Goal: Transaction & Acquisition: Purchase product/service

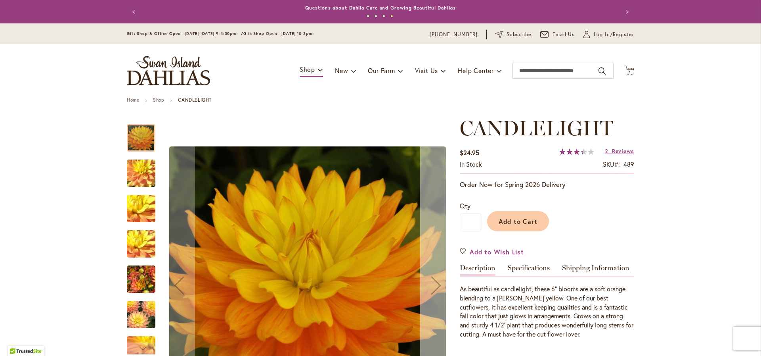
click at [435, 289] on div "Next" at bounding box center [436, 285] width 32 height 32
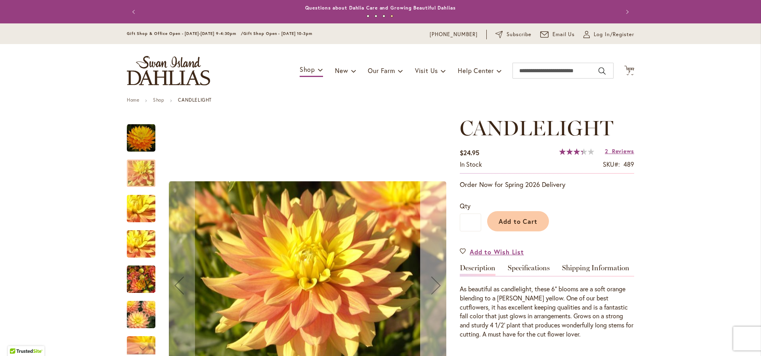
click at [435, 289] on div "Next" at bounding box center [436, 285] width 32 height 32
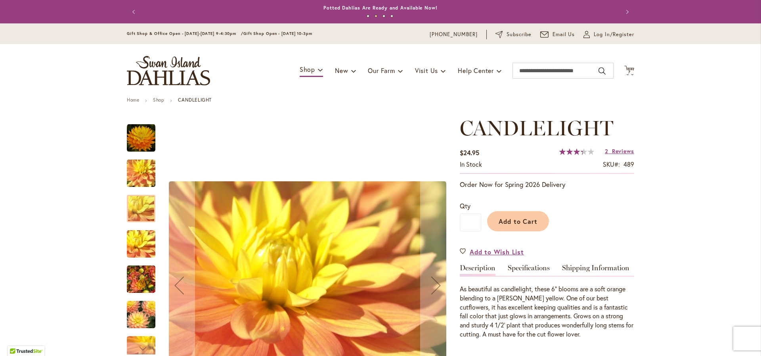
click at [132, 278] on img "CANDLELIGHT" at bounding box center [141, 279] width 29 height 38
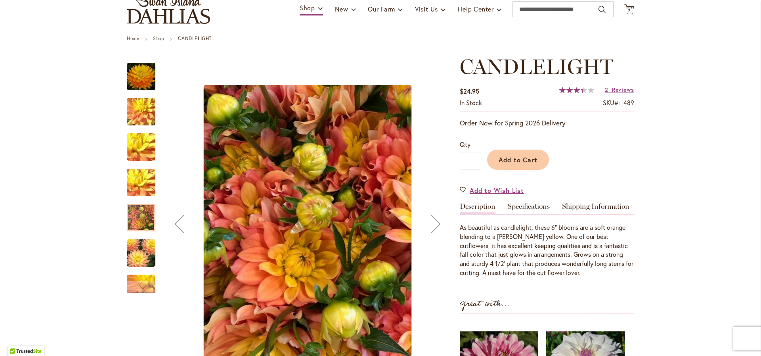
scroll to position [62, 0]
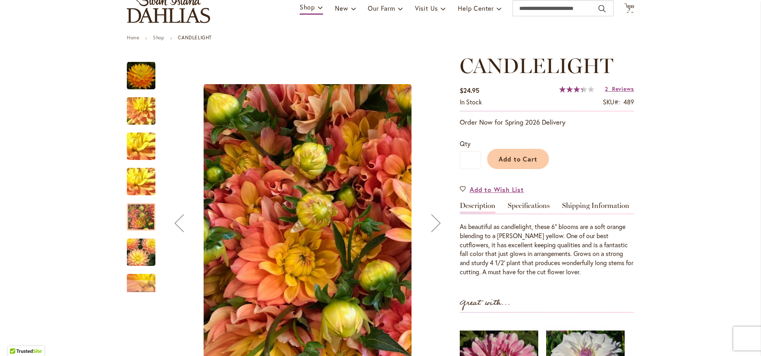
click at [136, 253] on img "CANDLELIGHT" at bounding box center [141, 252] width 57 height 38
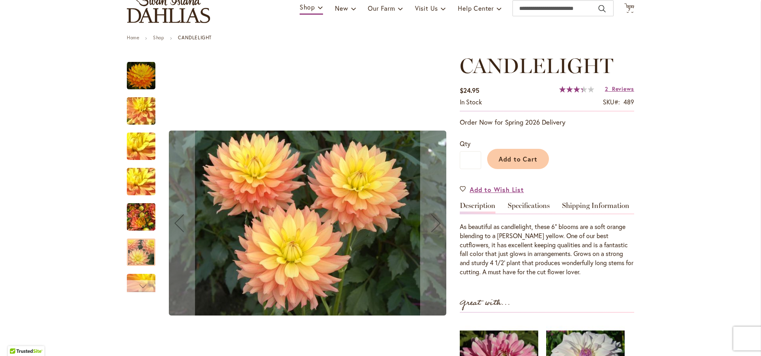
click at [138, 281] on div "Next" at bounding box center [141, 286] width 12 height 12
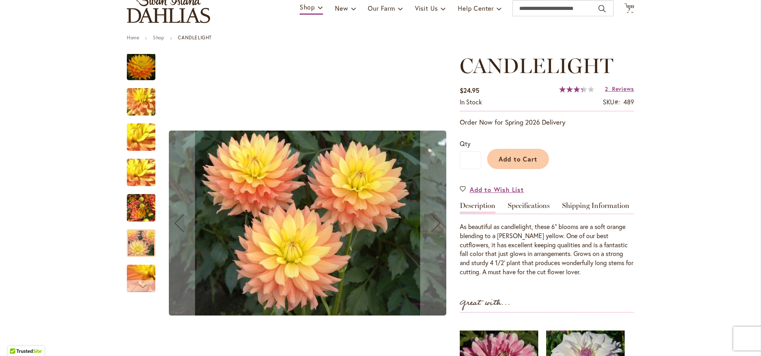
click at [138, 281] on div "Next" at bounding box center [141, 286] width 12 height 12
click at [136, 273] on img "CANDLELIGHT" at bounding box center [141, 278] width 57 height 43
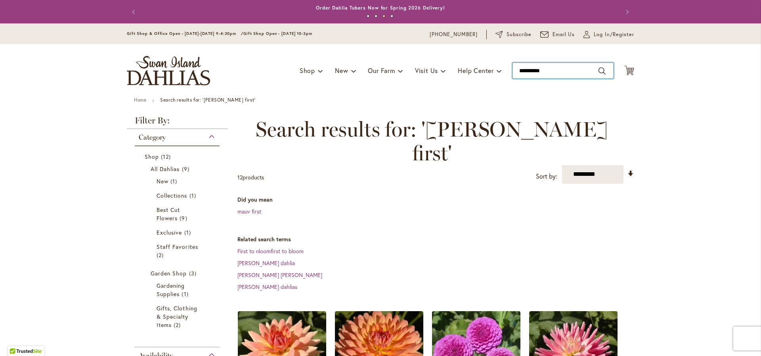
click at [563, 65] on input "**********" at bounding box center [562, 71] width 101 height 16
click at [562, 65] on input "**********" at bounding box center [562, 71] width 101 height 16
drag, startPoint x: 562, startPoint y: 65, endPoint x: 503, endPoint y: 69, distance: 58.8
click at [503, 69] on div "Toggle Nav Shop Dahlia Tubers Collections Fresh Cut Dahlias Gardening Supplies …" at bounding box center [380, 70] width 523 height 53
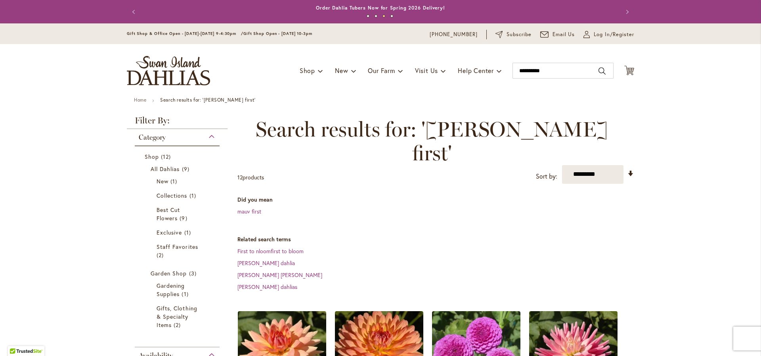
drag, startPoint x: 503, startPoint y: 69, endPoint x: 583, endPoint y: 75, distance: 79.5
click at [583, 75] on div "Toggle Nav Shop Dahlia Tubers Collections Fresh Cut Dahlias Gardening Supplies …" at bounding box center [380, 70] width 523 height 53
click at [580, 71] on input "**********" at bounding box center [562, 71] width 101 height 16
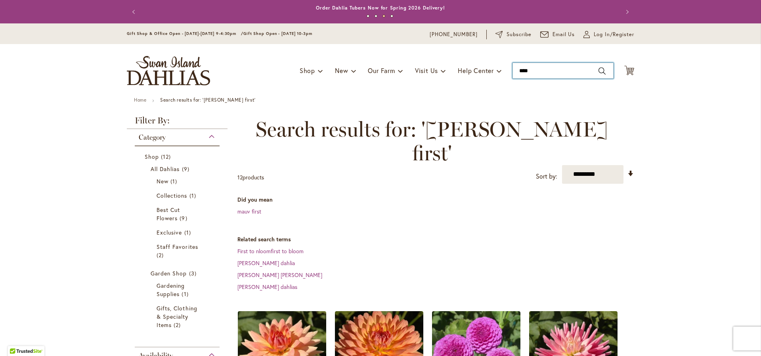
type input "*****"
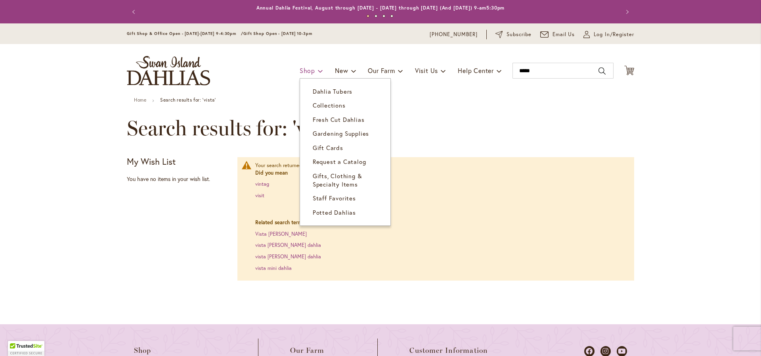
click at [300, 71] on span "Shop" at bounding box center [307, 70] width 15 height 8
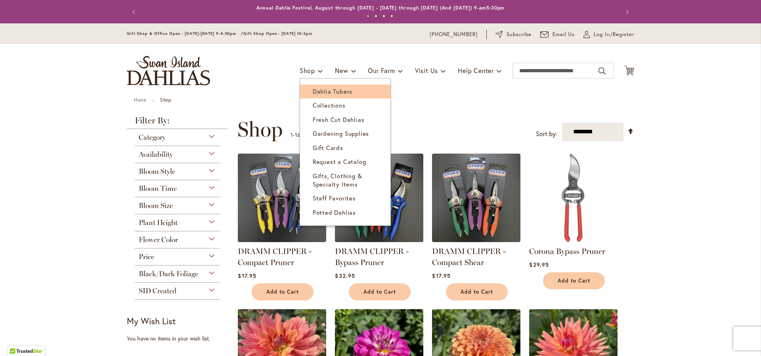
click at [321, 92] on span "Dahlia Tubers" at bounding box center [333, 91] width 40 height 8
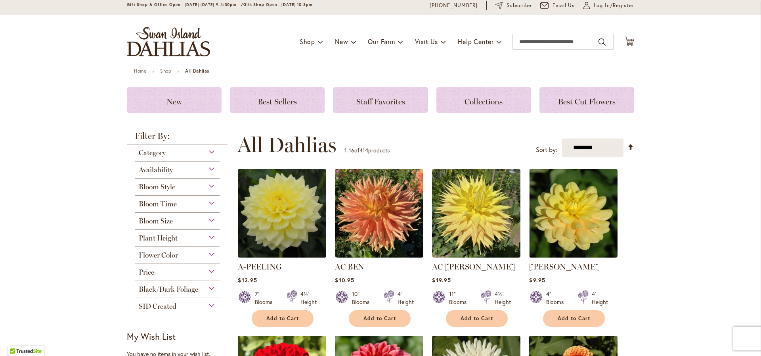
scroll to position [38, 0]
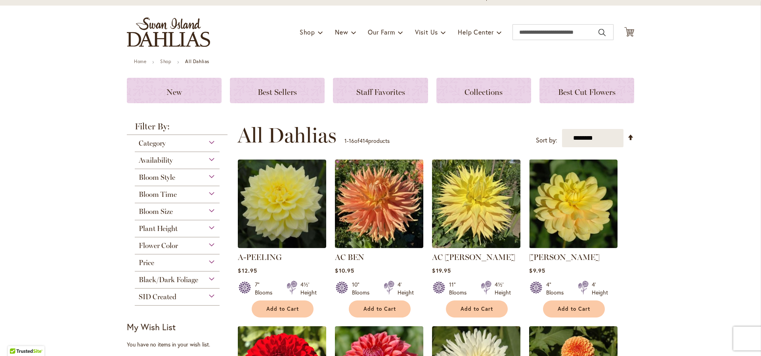
click at [175, 215] on div "Bloom Size" at bounding box center [177, 209] width 85 height 13
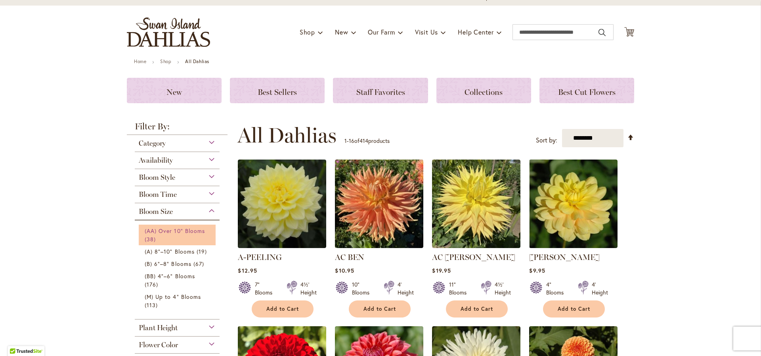
click at [182, 241] on link "(AA) Over 10" Blooms 38 items" at bounding box center [178, 234] width 67 height 17
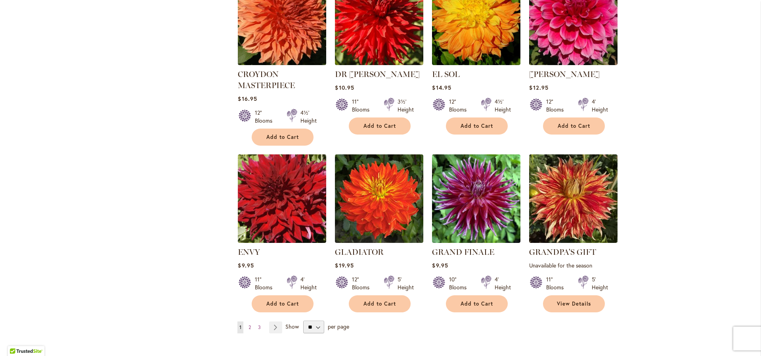
scroll to position [540, 0]
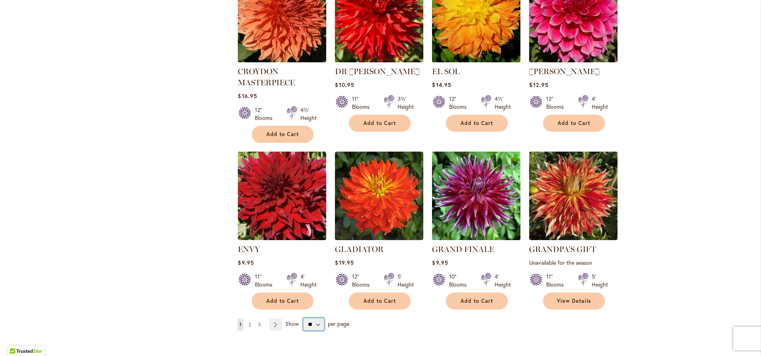
click at [309, 320] on select "** ** ** **" at bounding box center [313, 323] width 21 height 13
select select "**"
click at [303, 317] on select "** ** ** **" at bounding box center [313, 323] width 21 height 13
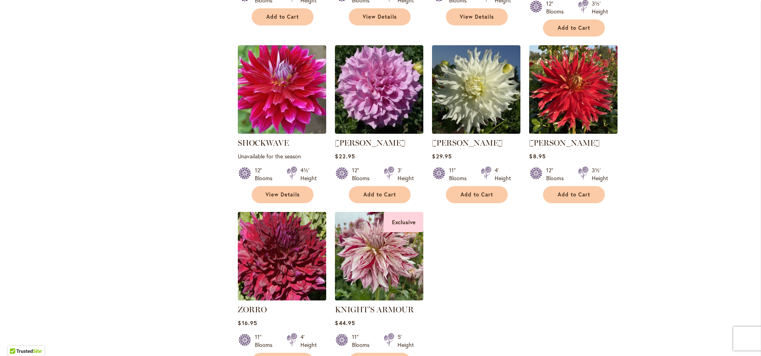
scroll to position [1494, 0]
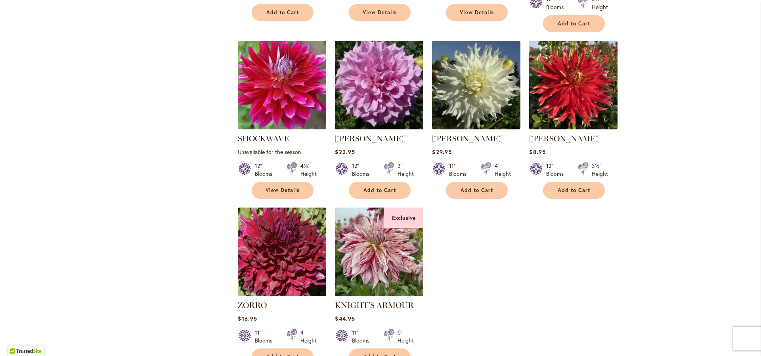
click at [401, 61] on img at bounding box center [379, 84] width 93 height 93
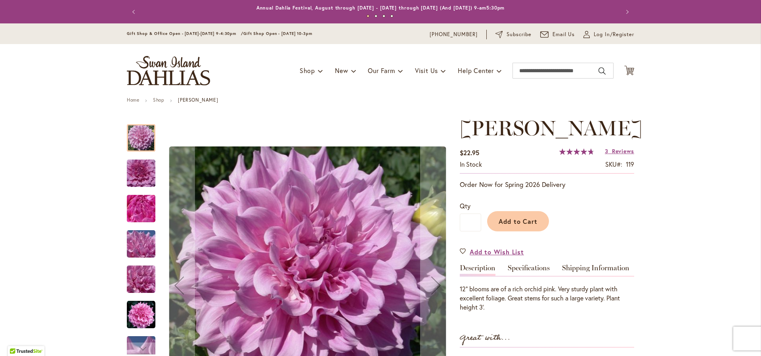
click at [140, 175] on img "Vera Seyfang" at bounding box center [141, 173] width 57 height 38
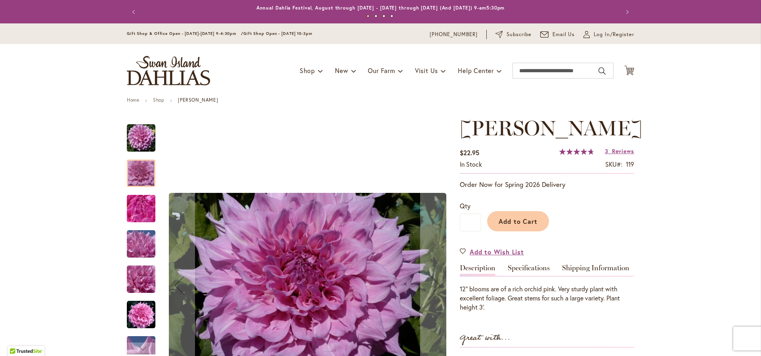
click at [140, 194] on img "Vera Seyfang" at bounding box center [141, 208] width 57 height 43
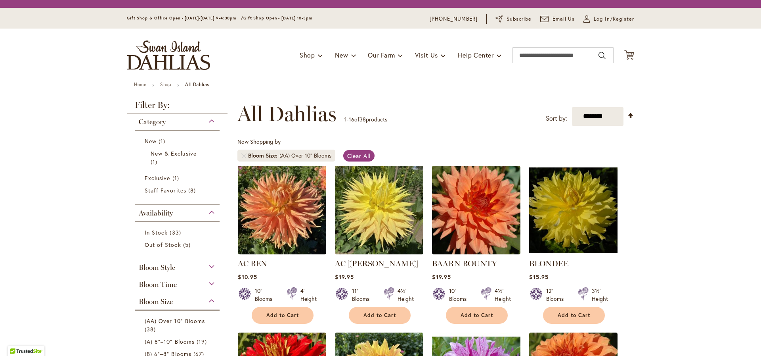
select select "**"
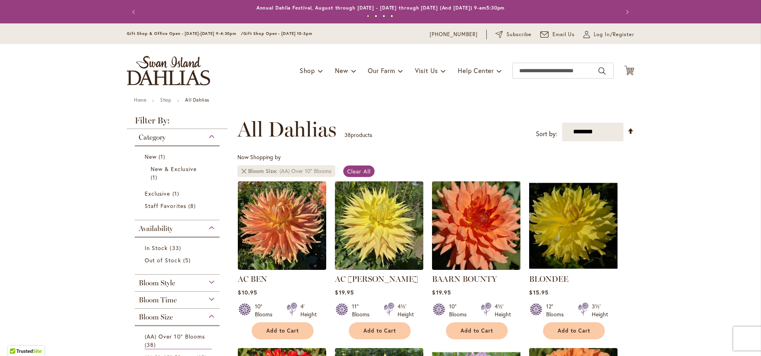
click at [241, 172] on link at bounding box center [243, 170] width 5 height 5
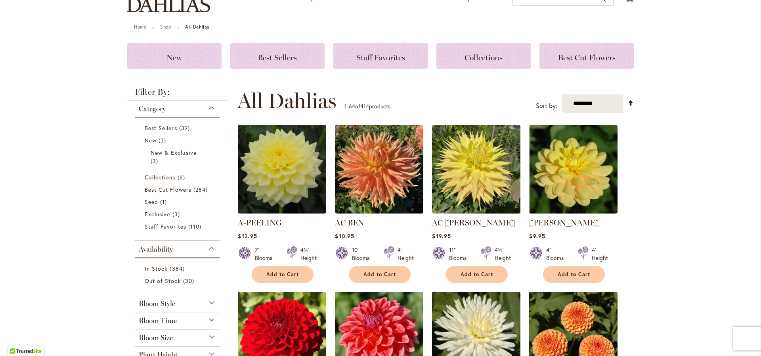
scroll to position [253, 0]
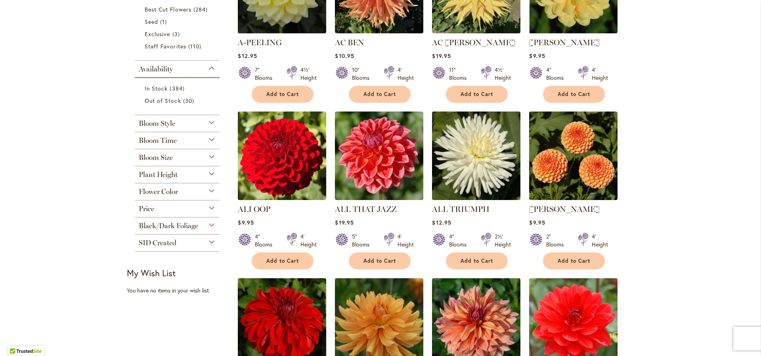
click at [185, 161] on div "Bloom Size (AA) Over 10" Blooms 38 items (A) 8"–10" Blooms 19 items (B) 6"–8" B…" at bounding box center [177, 157] width 85 height 17
click at [185, 157] on div "Bloom Size" at bounding box center [177, 155] width 85 height 13
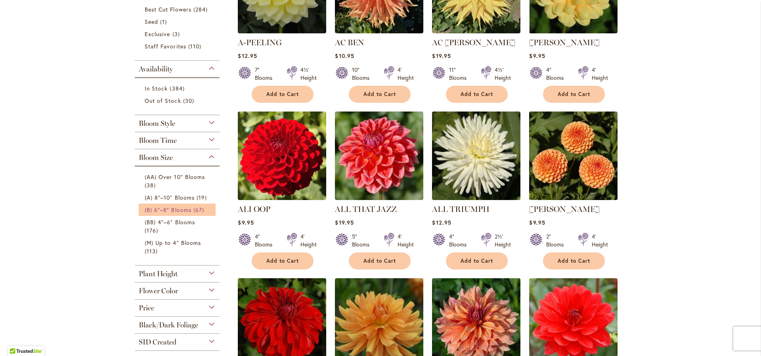
click at [160, 208] on span "(B) 6"–8" Blooms" at bounding box center [168, 210] width 47 height 8
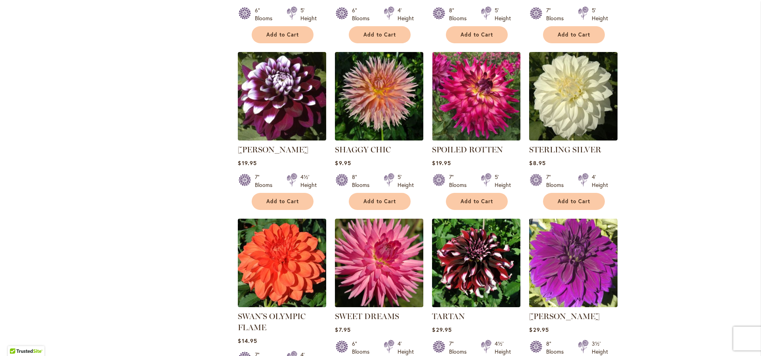
scroll to position [2582, 0]
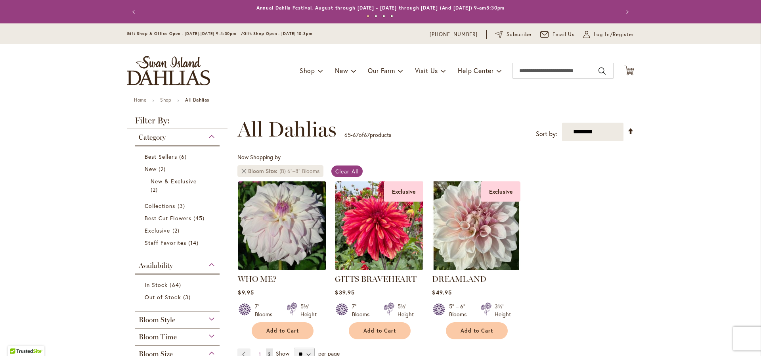
click at [241, 169] on link at bounding box center [243, 170] width 5 height 5
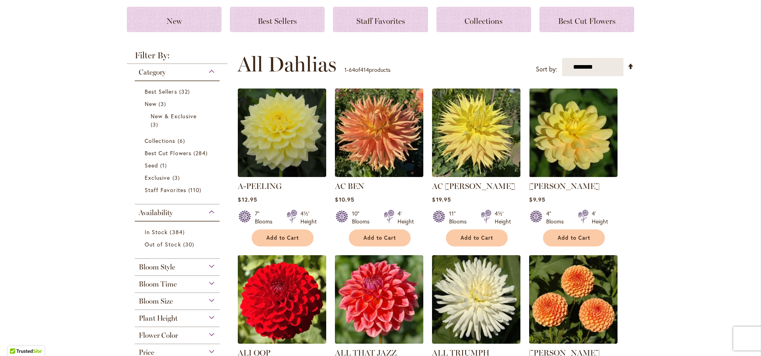
scroll to position [117, 0]
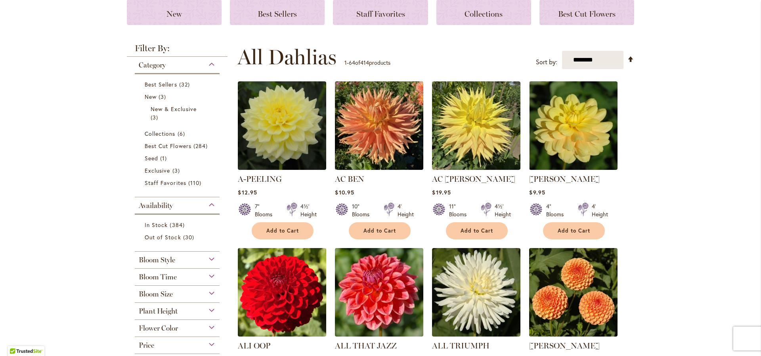
click at [166, 293] on span "Bloom Size" at bounding box center [156, 293] width 34 height 9
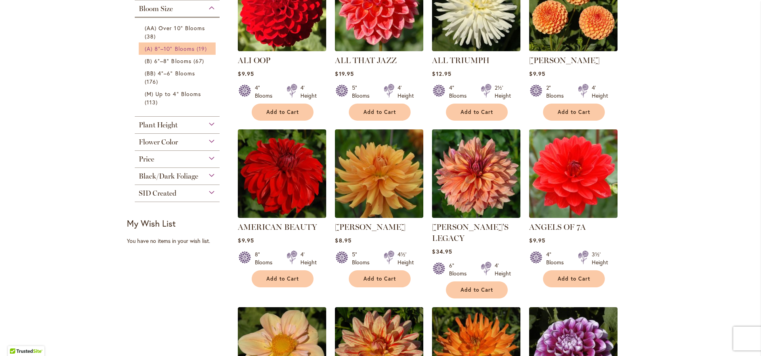
click at [181, 49] on span "(A) 8"–10" Blooms" at bounding box center [170, 49] width 50 height 8
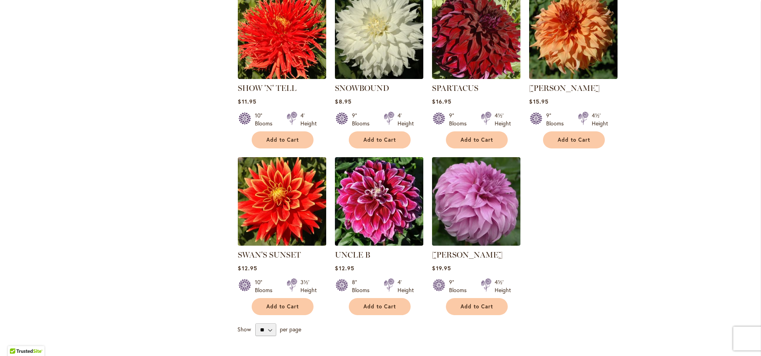
scroll to position [759, 0]
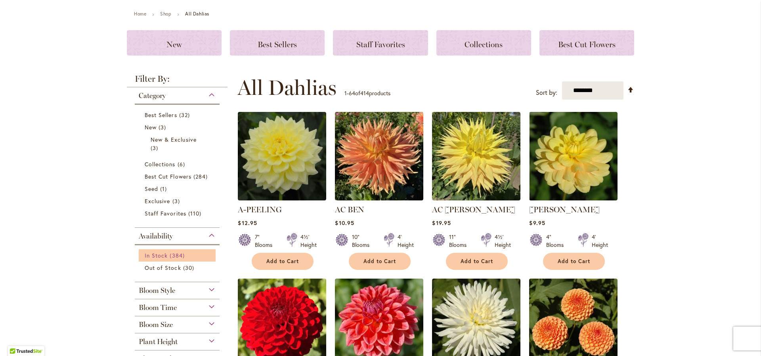
scroll to position [124, 0]
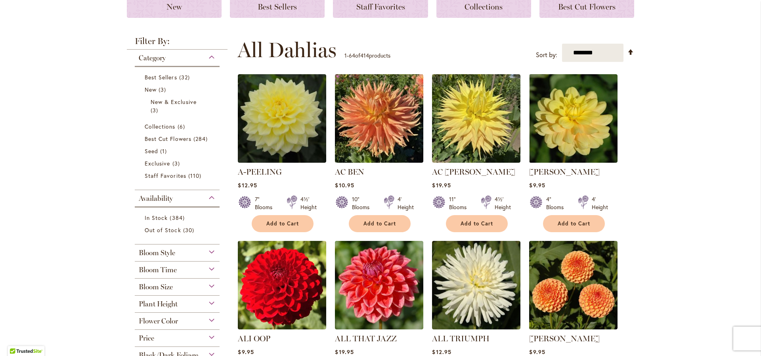
click at [175, 289] on div "Bloom Size" at bounding box center [177, 284] width 85 height 13
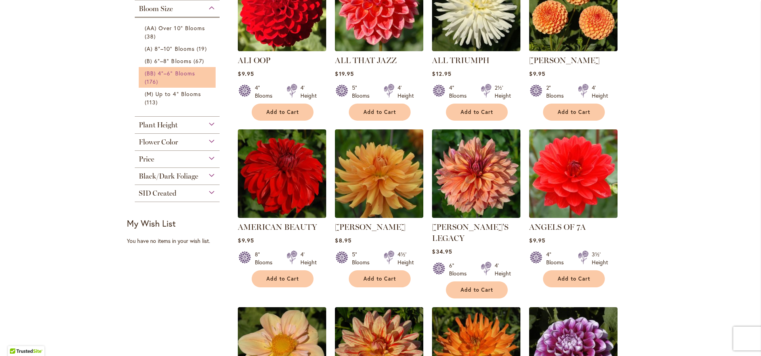
click at [178, 73] on span "(BB) 4"–6" Blooms" at bounding box center [170, 73] width 50 height 8
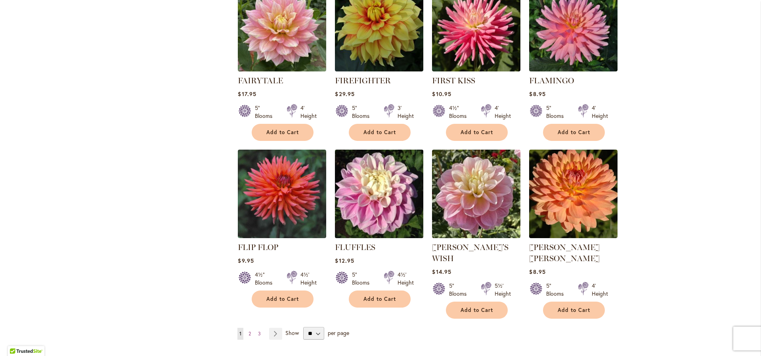
scroll to position [2634, 0]
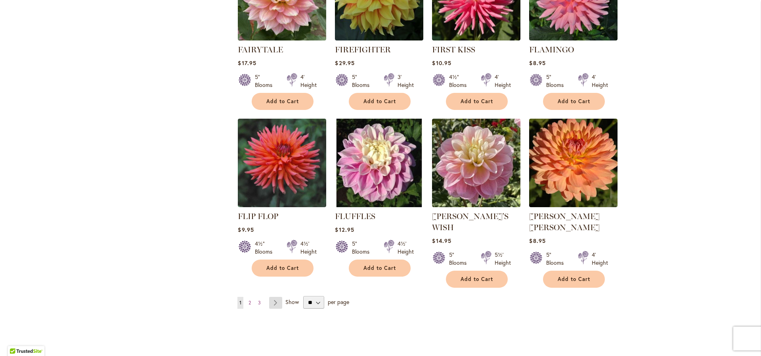
click at [273, 296] on link "Page Next" at bounding box center [275, 302] width 13 height 12
